Goal: Transaction & Acquisition: Book appointment/travel/reservation

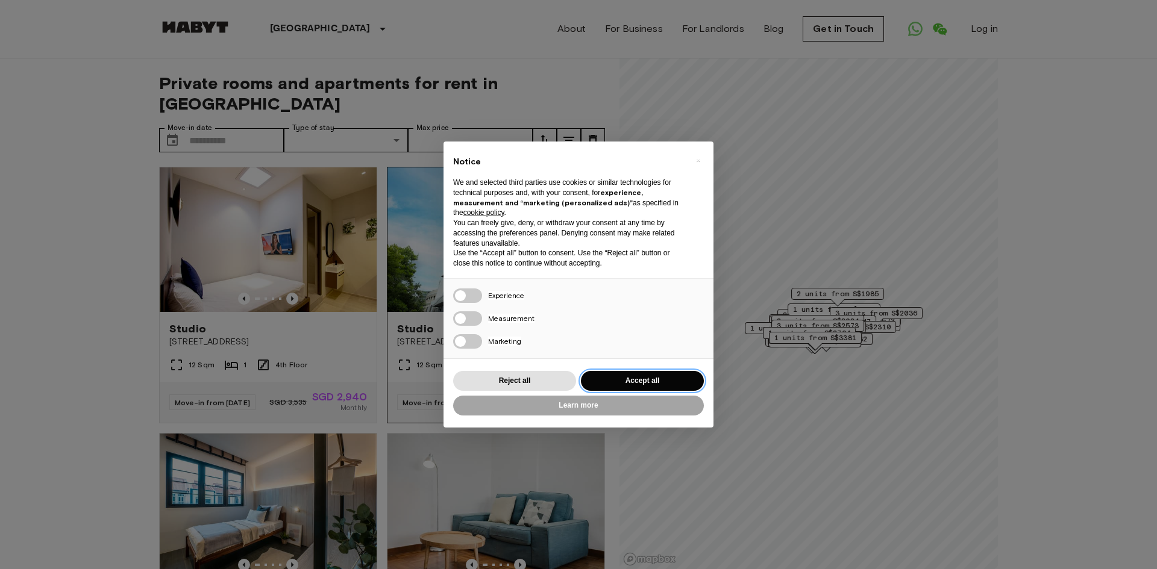
drag, startPoint x: 602, startPoint y: 383, endPoint x: 571, endPoint y: 351, distance: 43.9
click at [601, 383] on button "Accept all" at bounding box center [642, 381] width 123 height 20
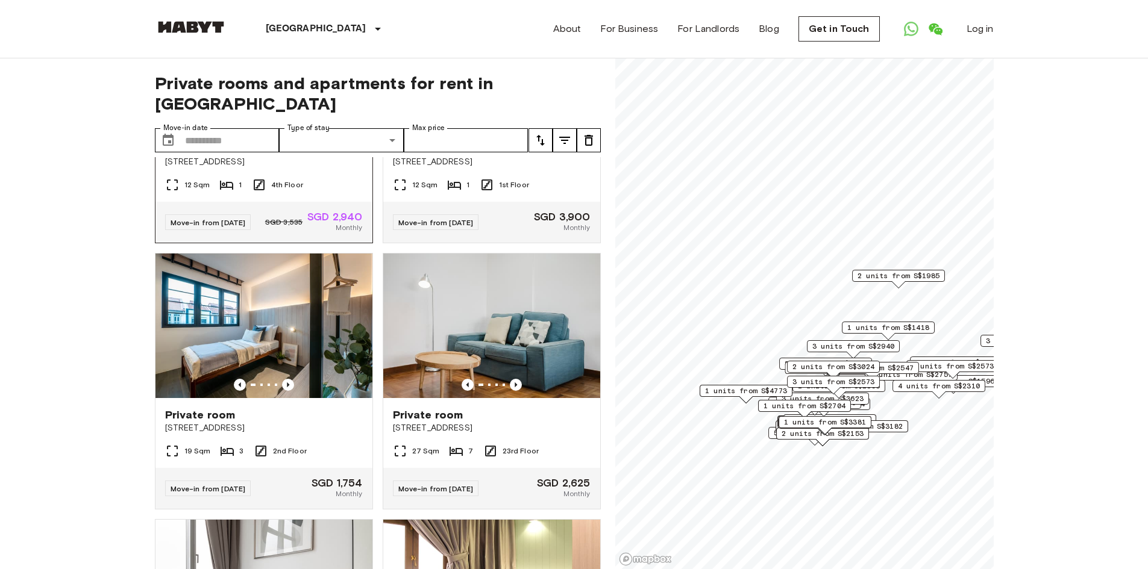
scroll to position [181, 0]
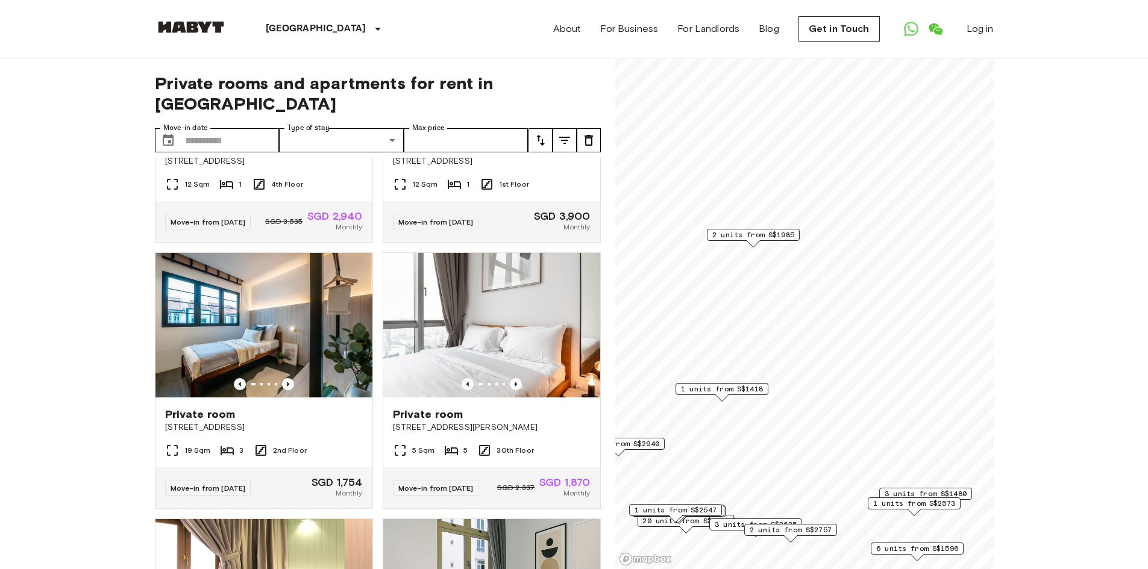
click at [762, 233] on span "2 units from S$1985" at bounding box center [753, 235] width 82 height 11
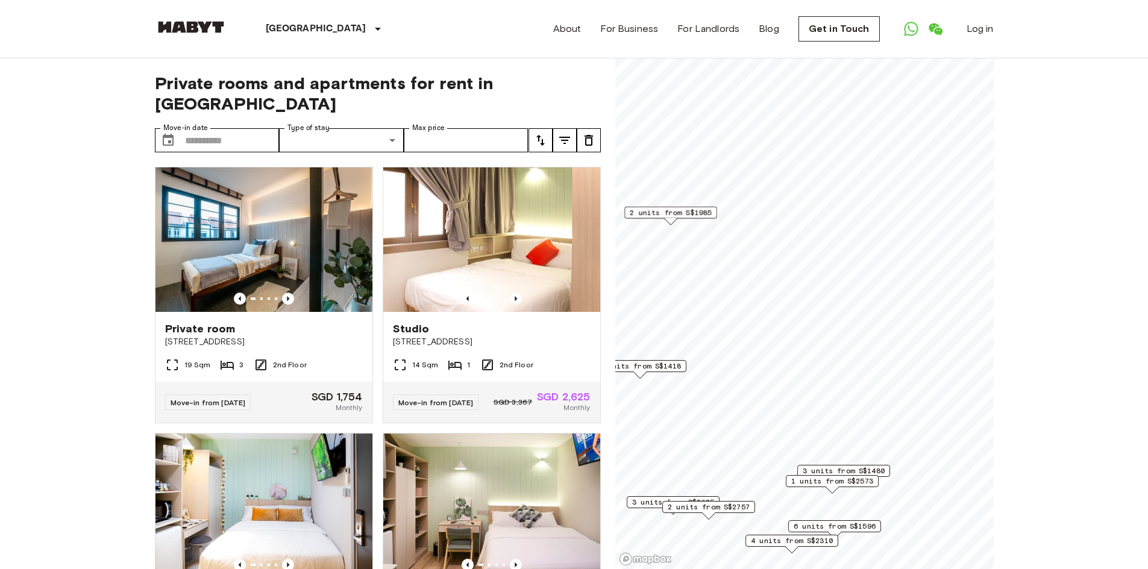
click at [867, 470] on span "3 units from S$1480" at bounding box center [844, 471] width 82 height 11
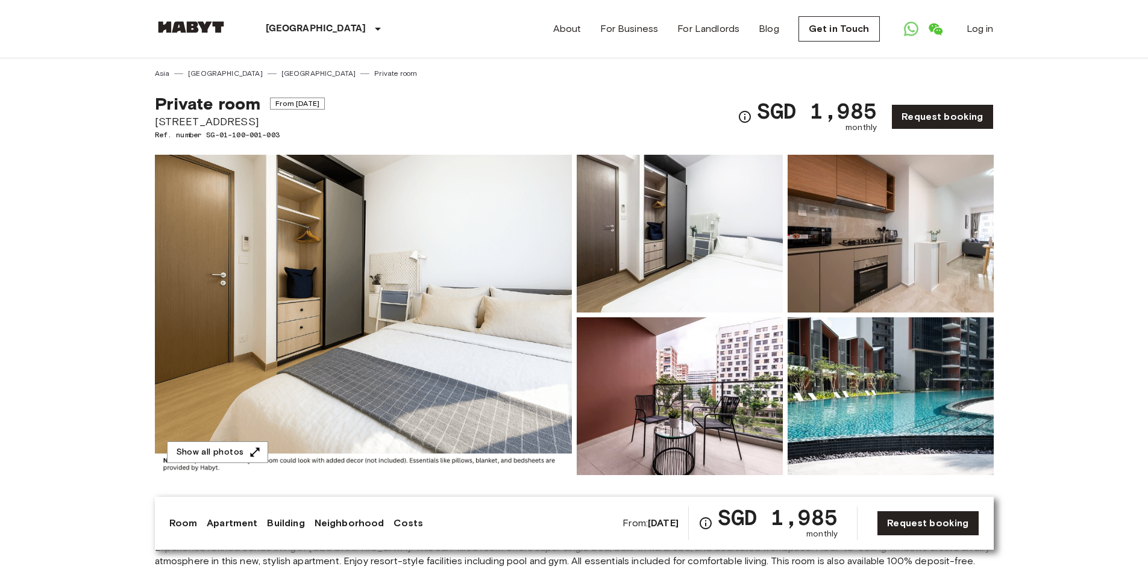
click at [474, 225] on img at bounding box center [363, 315] width 417 height 321
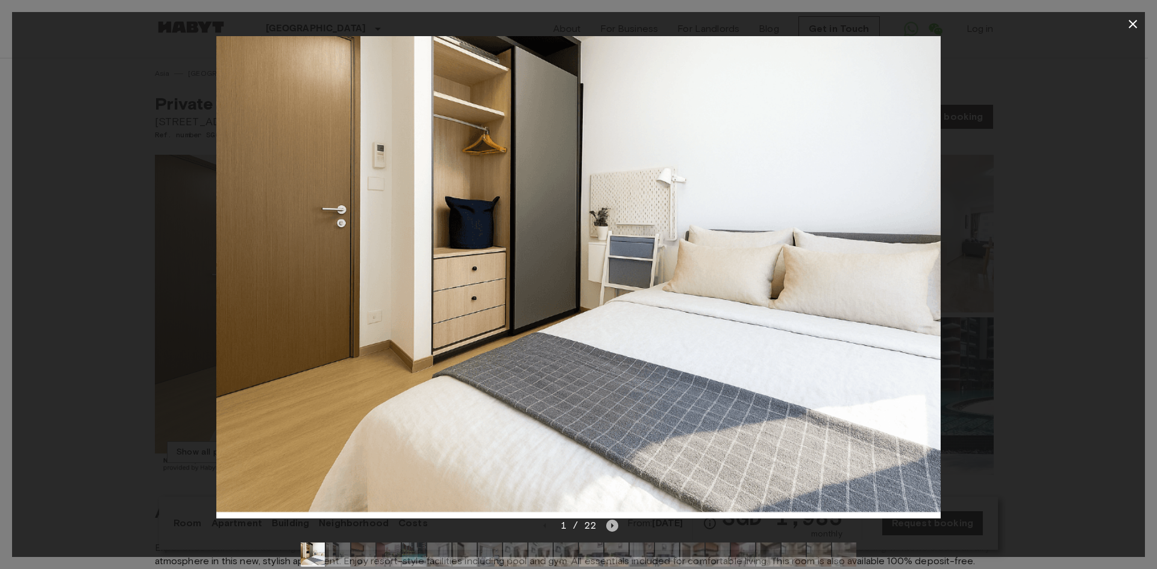
click at [613, 524] on icon "Next image" at bounding box center [612, 526] width 12 height 12
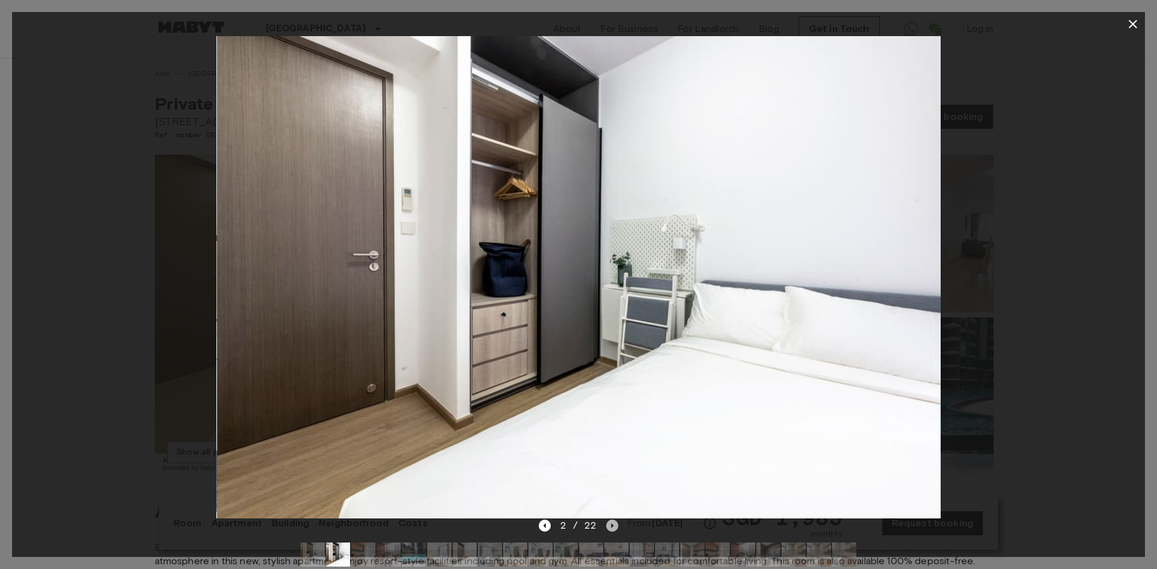
click at [613, 524] on icon "Next image" at bounding box center [612, 526] width 12 height 12
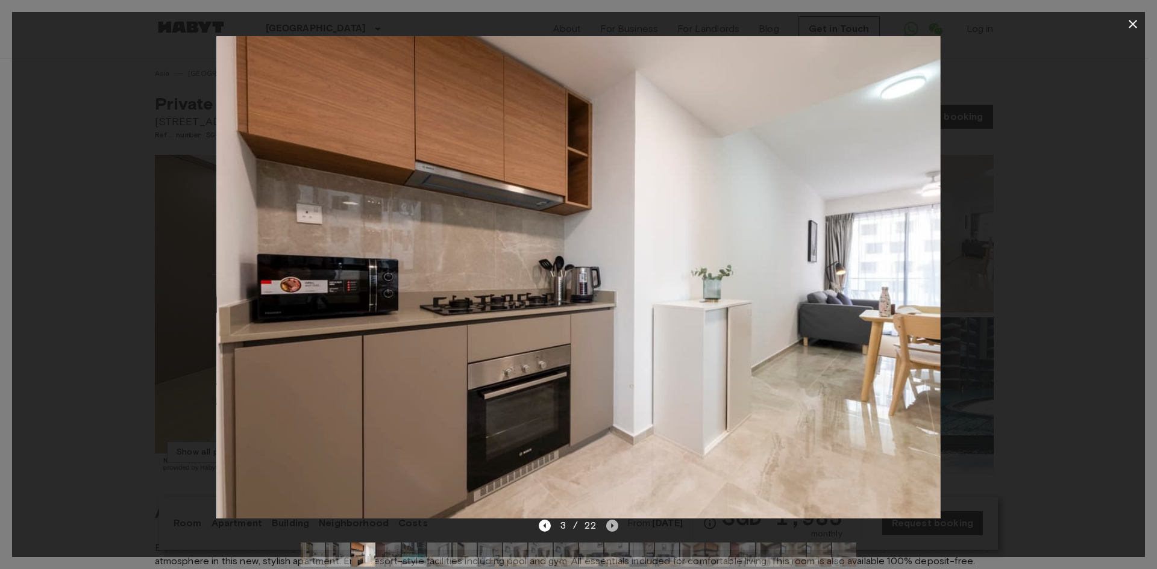
click at [613, 524] on icon "Next image" at bounding box center [612, 526] width 12 height 12
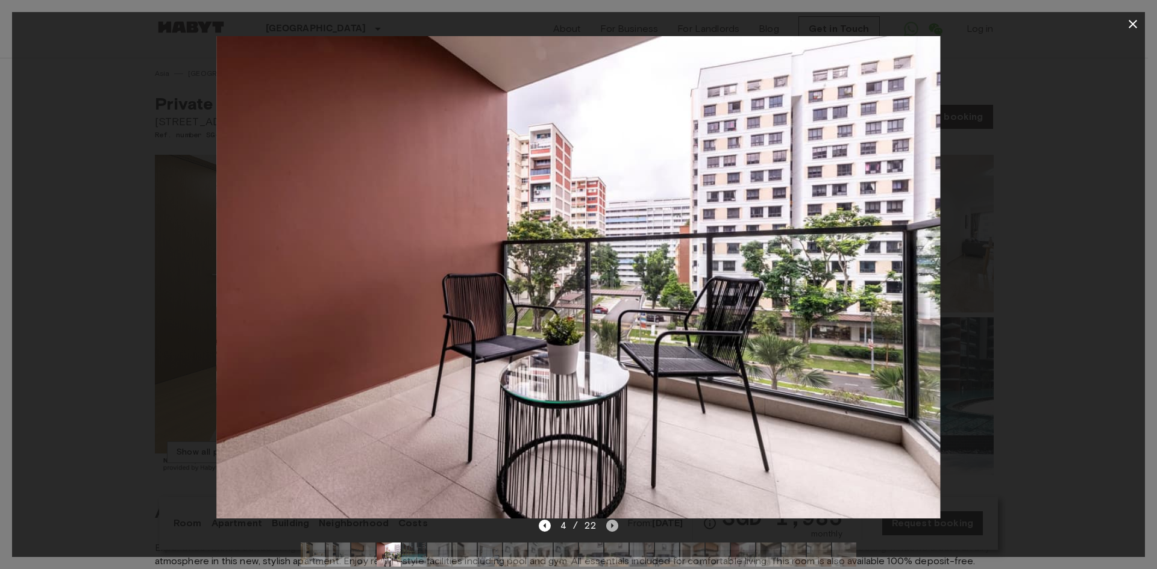
click at [613, 524] on icon "Next image" at bounding box center [612, 526] width 12 height 12
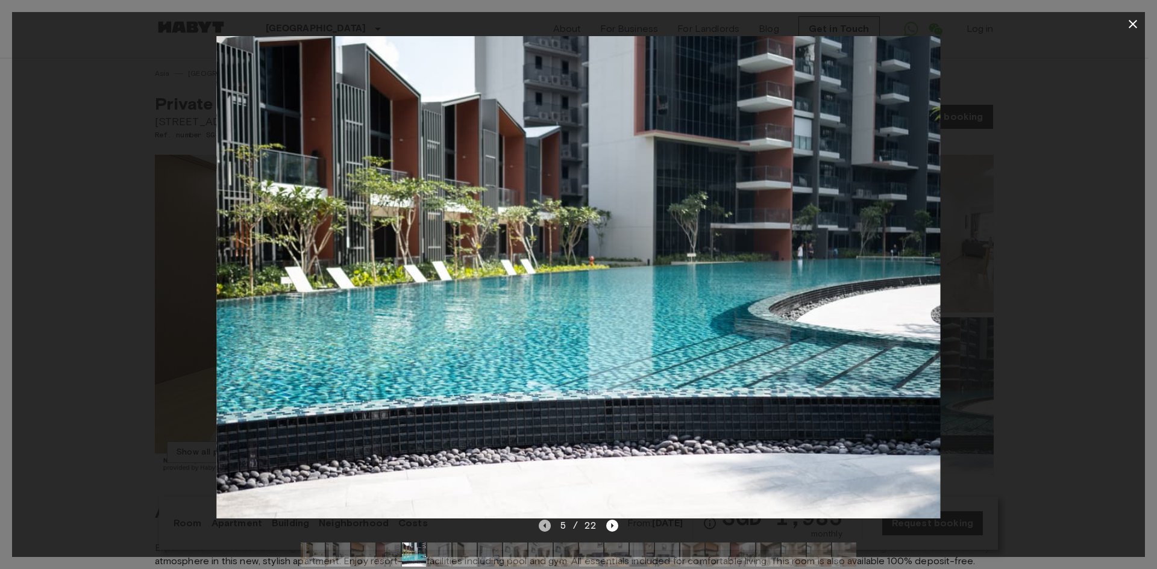
click at [540, 529] on icon "Previous image" at bounding box center [545, 526] width 12 height 12
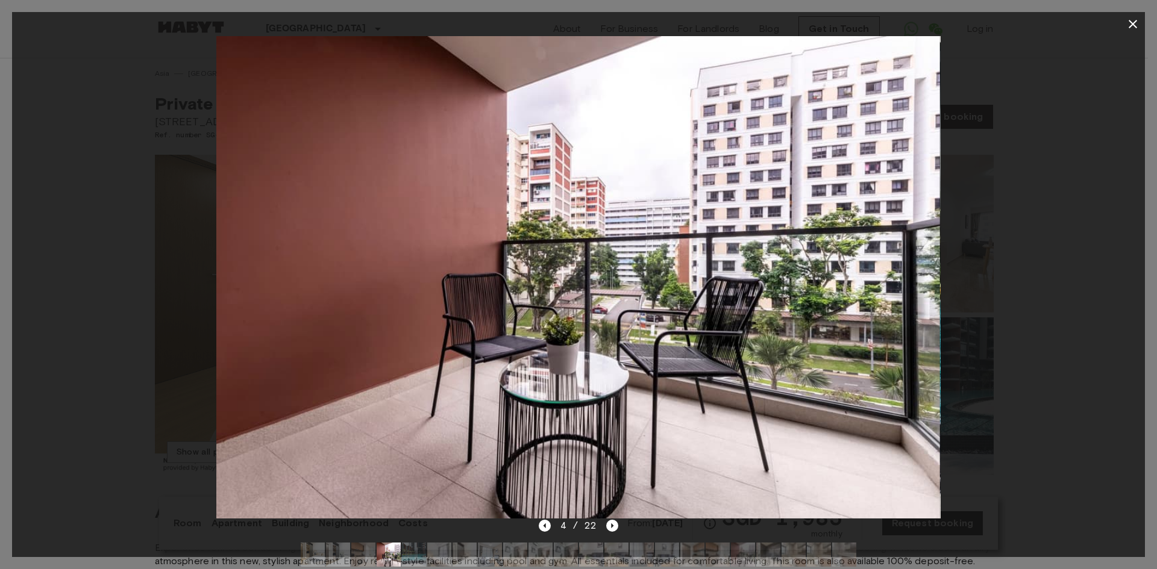
click at [1075, 333] on div at bounding box center [578, 277] width 1133 height 483
drag, startPoint x: 1017, startPoint y: 265, endPoint x: 1011, endPoint y: 261, distance: 7.4
click at [1015, 265] on div at bounding box center [578, 277] width 1133 height 483
click at [1132, 17] on icon "button" at bounding box center [1133, 24] width 14 height 14
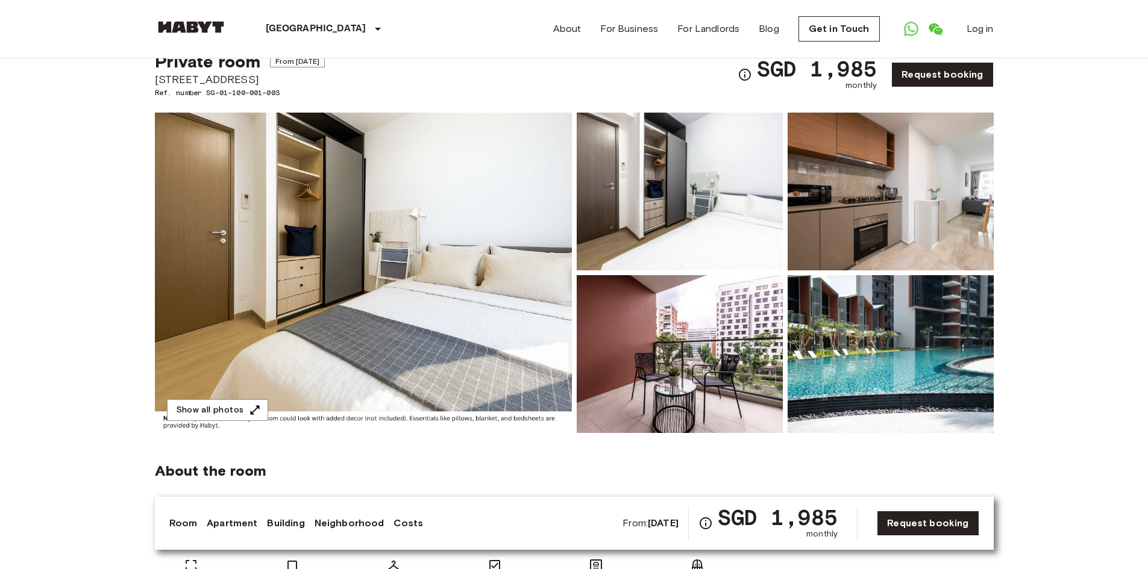
scroll to position [60, 0]
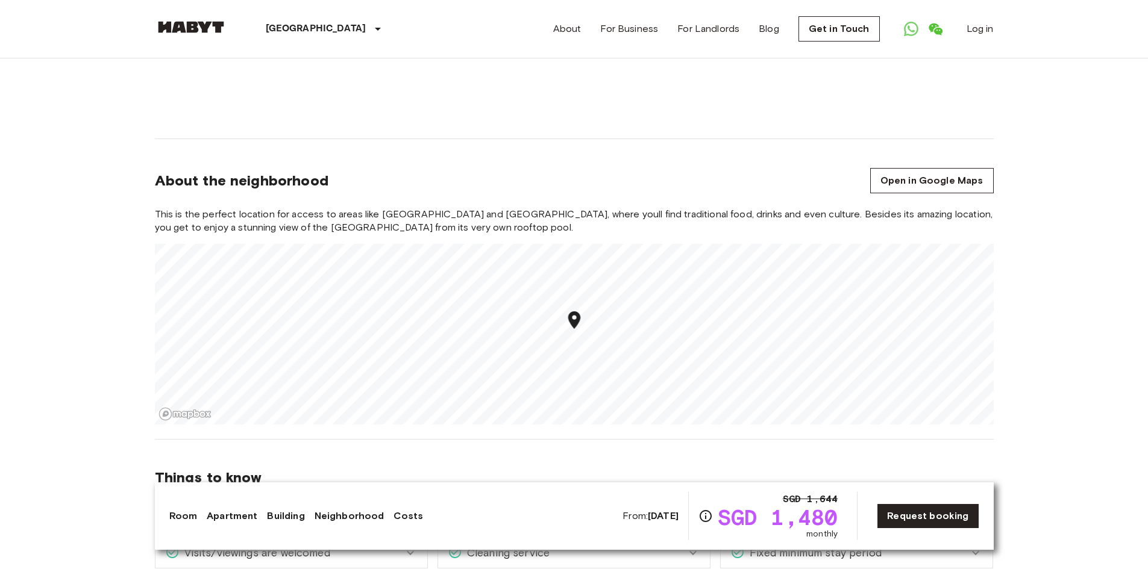
scroll to position [1205, 0]
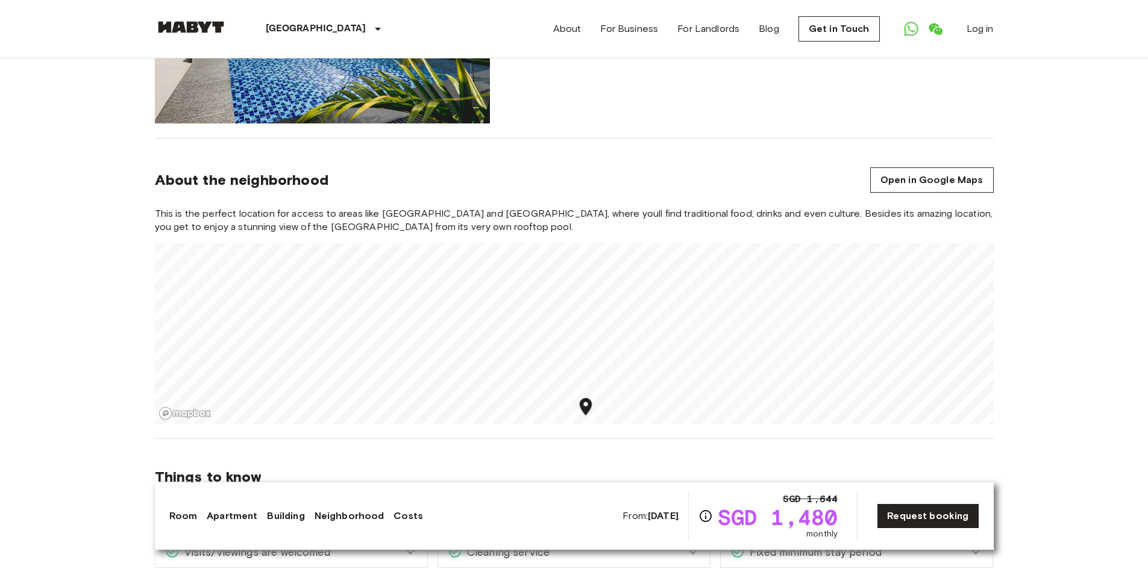
click at [601, 413] on section "About the neighborhood Open in Google Maps This is the perfect location for acc…" at bounding box center [574, 289] width 839 height 301
